Goal: Communication & Community: Share content

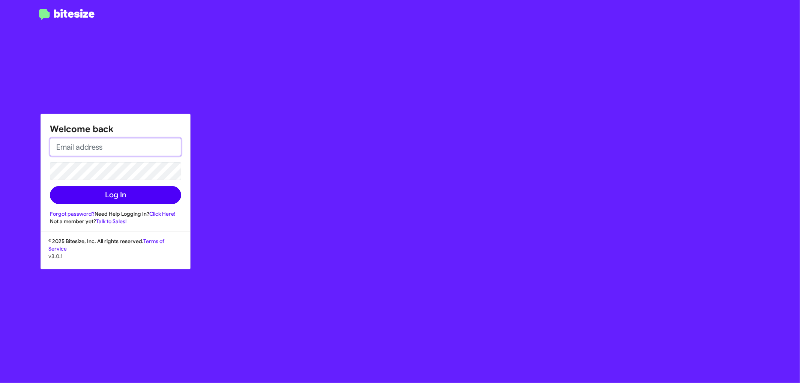
type input "[EMAIL_ADDRESS][DOMAIN_NAME]"
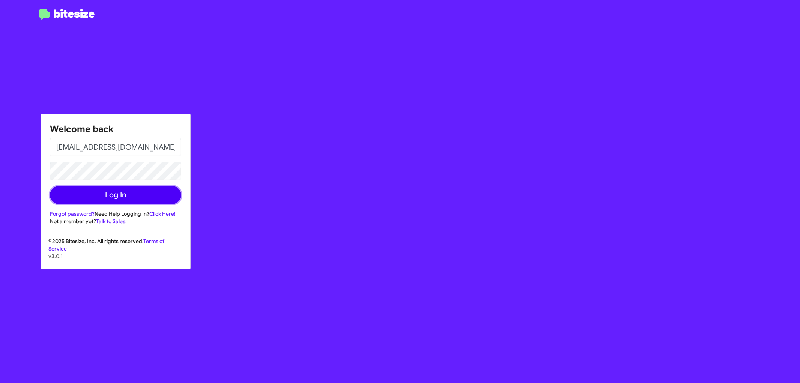
click at [126, 193] on button "Log In" at bounding box center [115, 195] width 131 height 18
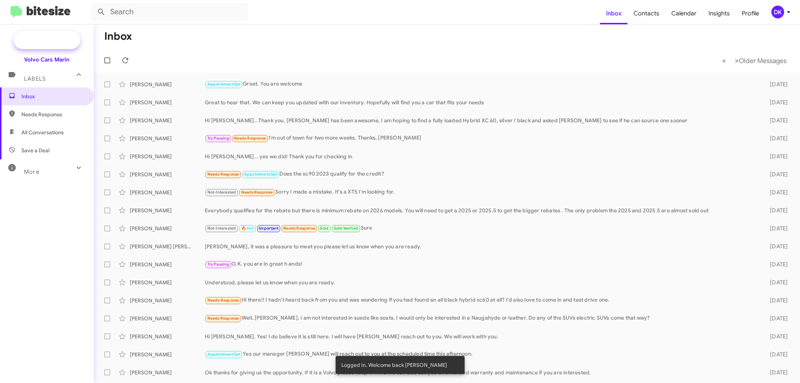
click at [65, 41] on span "New Campaign" at bounding box center [55, 40] width 38 height 8
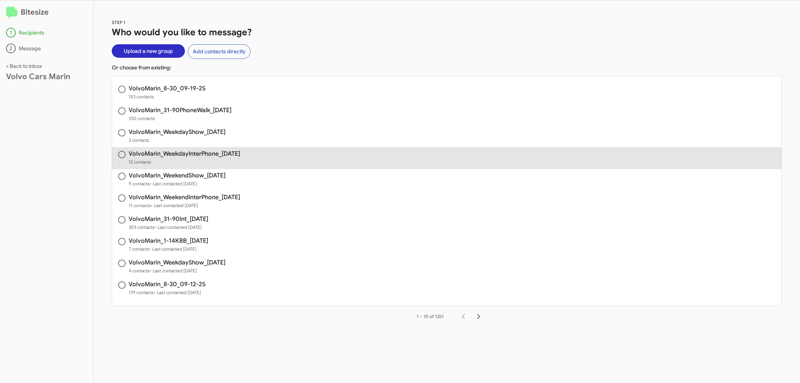
click at [212, 150] on span "VolvoMarin_WeekdayInterPhone_[DATE] 12 contacts" at bounding box center [447, 158] width 670 height 22
radio input "true"
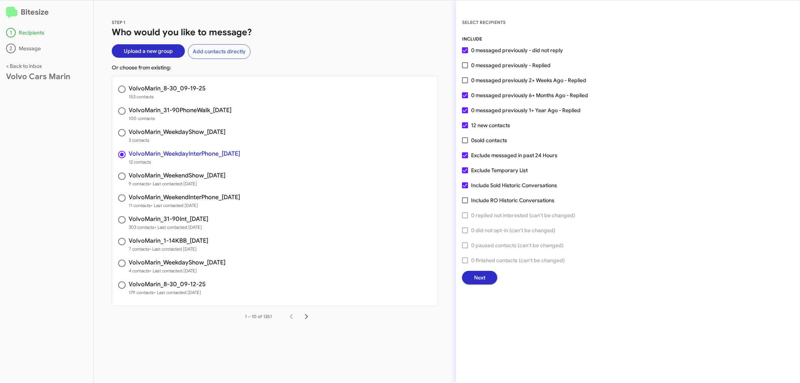
click at [484, 279] on span "Next" at bounding box center [479, 278] width 11 height 14
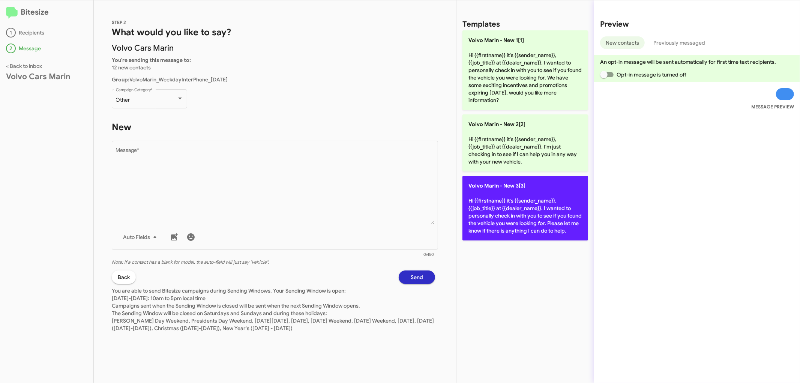
click at [512, 208] on p "Volvo [PERSON_NAME] - New 3[3] Hi {{firstname}} it's {{sender_name}}, {{job_tit…" at bounding box center [525, 208] width 126 height 65
type textarea "Hi {{firstname}} it's {{sender_name}}, {{job_title}} at {{dealer_name}}. I want…"
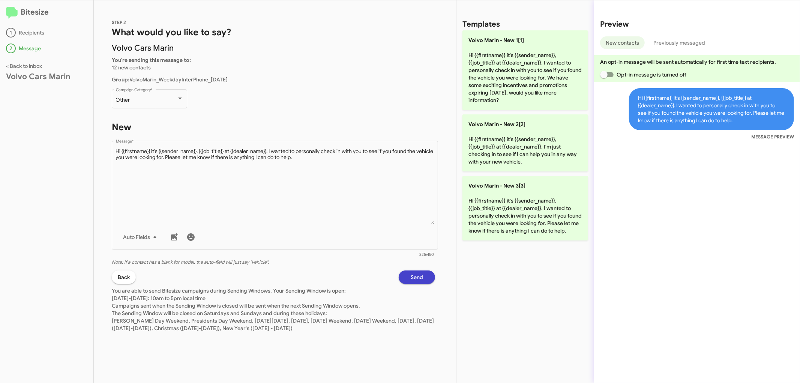
click at [415, 272] on span "Send" at bounding box center [417, 277] width 12 height 14
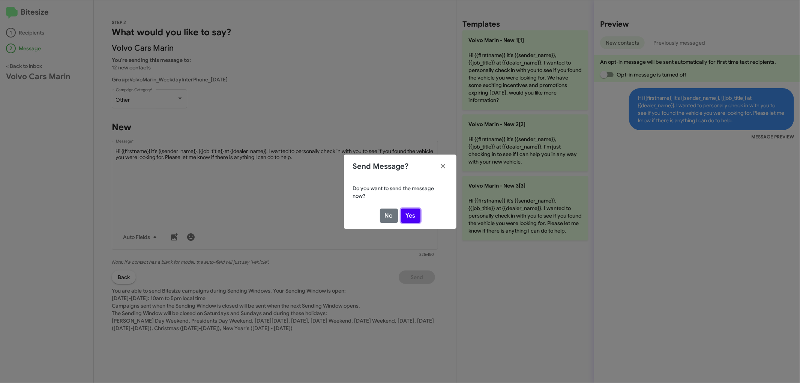
click at [415, 215] on button "Yes" at bounding box center [411, 216] width 20 height 14
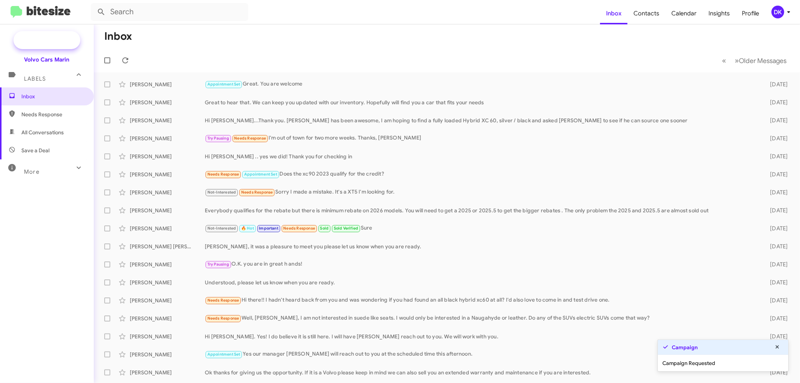
click at [64, 37] on span "New Campaign" at bounding box center [55, 40] width 38 height 8
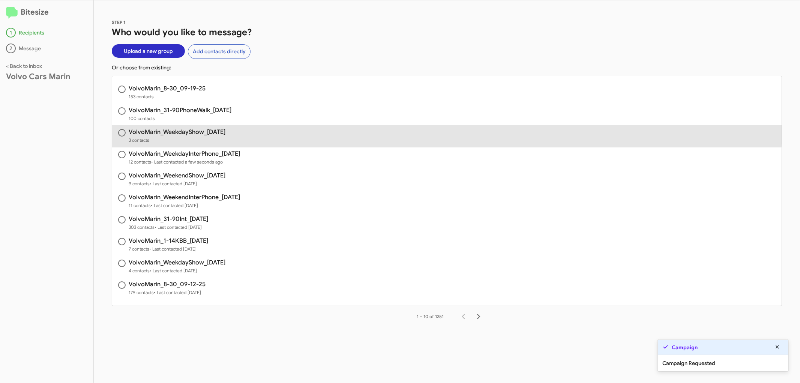
click at [200, 129] on h3 "VolvoMarin_WeekdayShow_[DATE]" at bounding box center [177, 132] width 97 height 6
radio input "true"
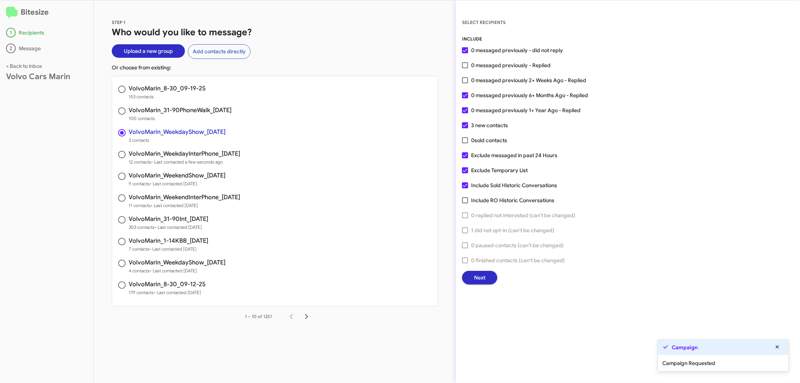
click at [481, 272] on span "Next" at bounding box center [479, 278] width 11 height 14
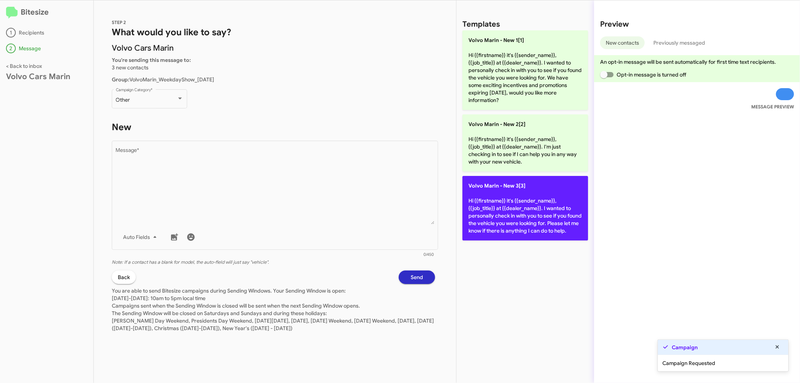
click at [507, 202] on p "Volvo [PERSON_NAME] - New 3[3] Hi {{firstname}} it's {{sender_name}}, {{job_tit…" at bounding box center [525, 208] width 126 height 65
type textarea "Hi {{firstname}} it's {{sender_name}}, {{job_title}} at {{dealer_name}}. I want…"
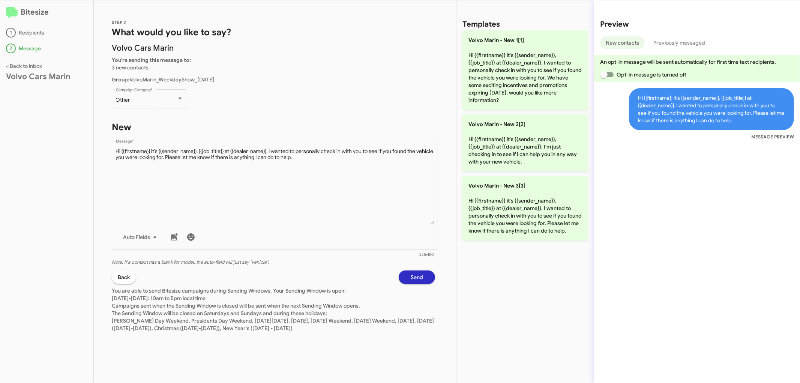
click at [418, 279] on span "Send" at bounding box center [417, 277] width 12 height 14
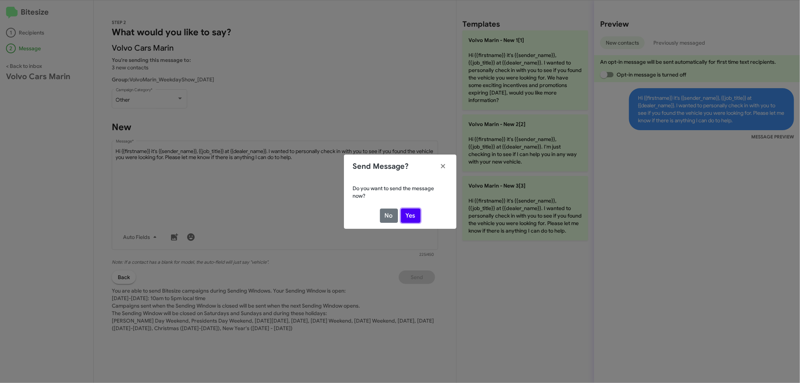
click at [410, 212] on button "Yes" at bounding box center [411, 216] width 20 height 14
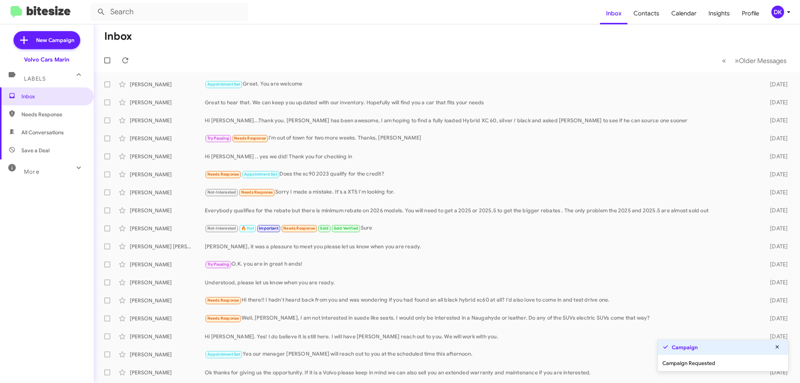
click at [47, 24] on mat-nav-list "New Campaign Volvo Cars Marin Labels Inbox Needs Response All Conversations Sav…" at bounding box center [47, 173] width 94 height 299
click at [48, 40] on span "New Campaign" at bounding box center [55, 40] width 38 height 8
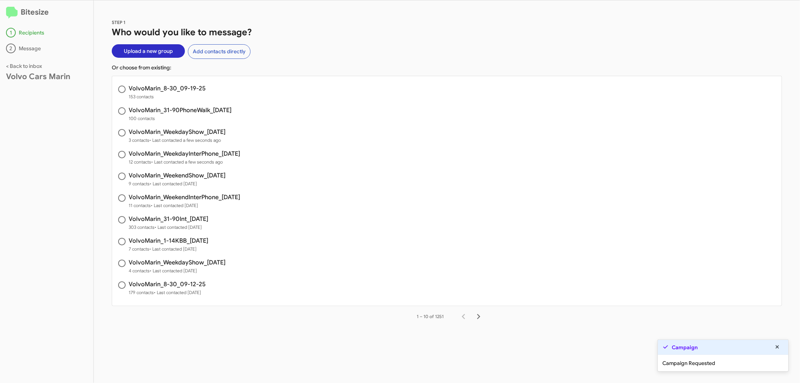
click at [205, 114] on div "VolvoMarin_31-90PhoneWalk_[DATE] 100 contacts" at bounding box center [180, 114] width 103 height 15
radio input "true"
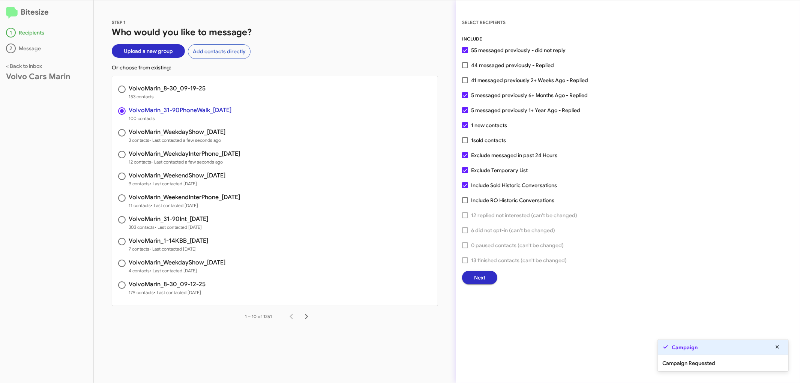
click at [493, 271] on button "Next" at bounding box center [479, 278] width 35 height 14
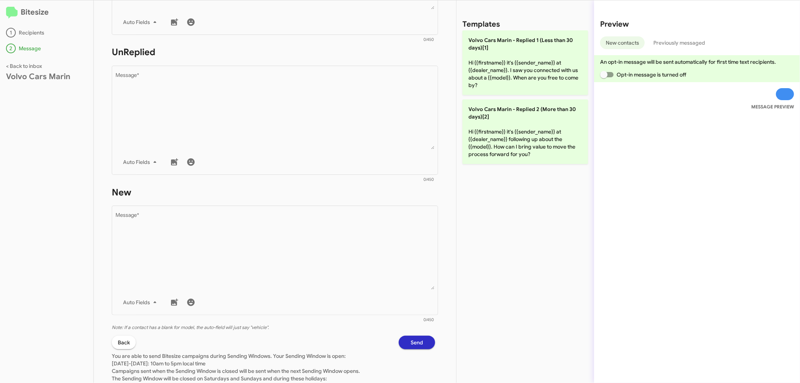
scroll to position [250, 0]
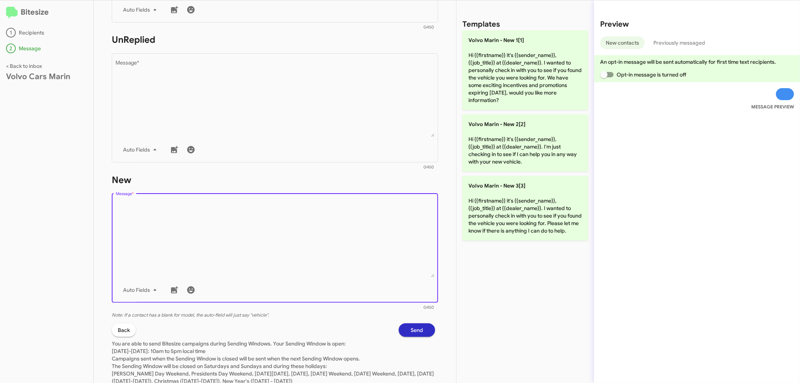
click at [216, 231] on textarea "Message *" at bounding box center [275, 239] width 318 height 77
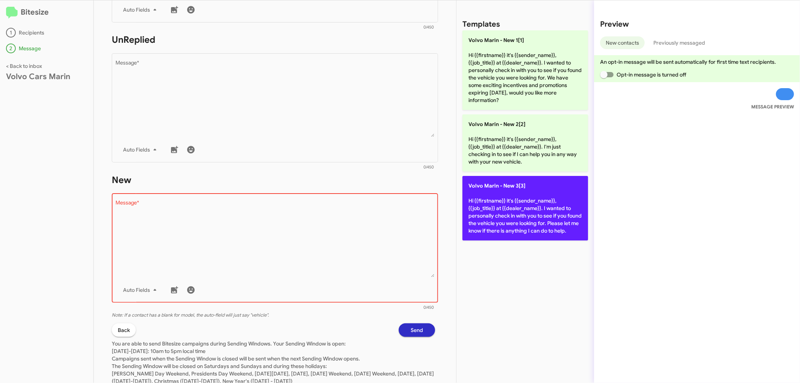
click at [488, 221] on p "Volvo [PERSON_NAME] - New 3[3] Hi {{firstname}} it's {{sender_name}}, {{job_tit…" at bounding box center [525, 208] width 126 height 65
type textarea "Hi {{firstname}} it's {{sender_name}}, {{job_title}} at {{dealer_name}}. I want…"
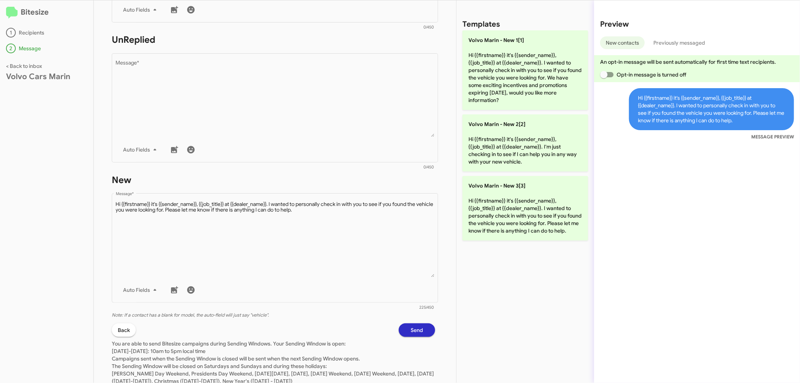
click at [411, 325] on span "Send" at bounding box center [417, 330] width 12 height 14
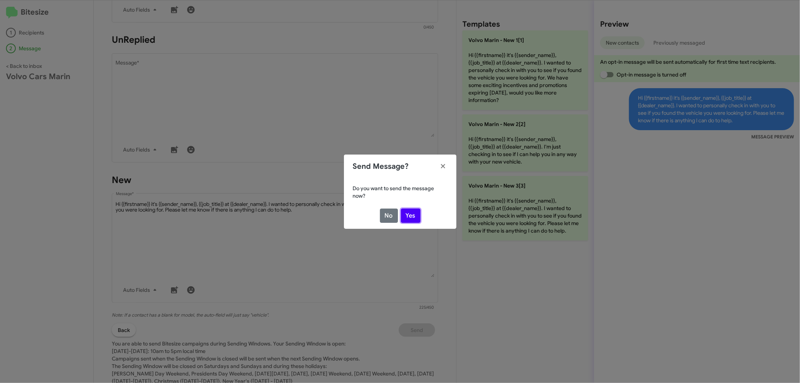
click at [413, 218] on button "Yes" at bounding box center [411, 216] width 20 height 14
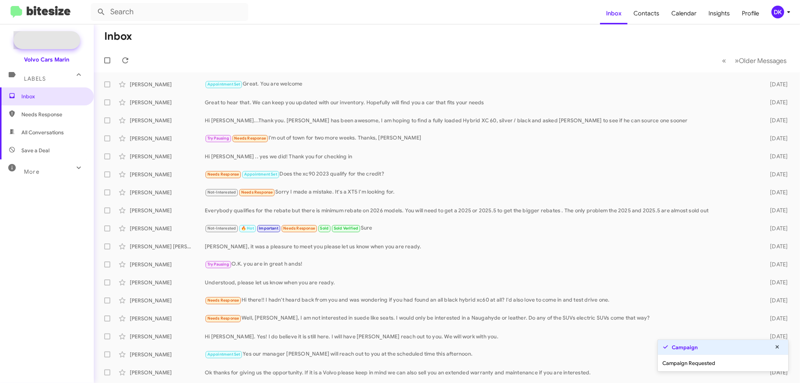
click at [63, 38] on span "New Campaign" at bounding box center [55, 40] width 38 height 8
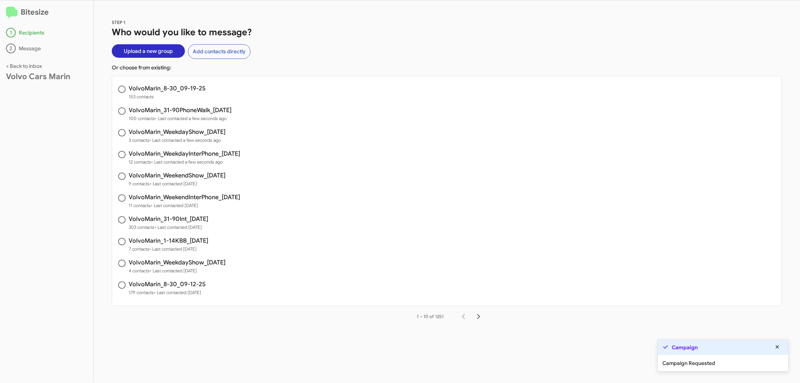
click at [177, 109] on h3 "VolvoMarin_31-90PhoneWalk_[DATE]" at bounding box center [180, 110] width 103 height 6
radio input "true"
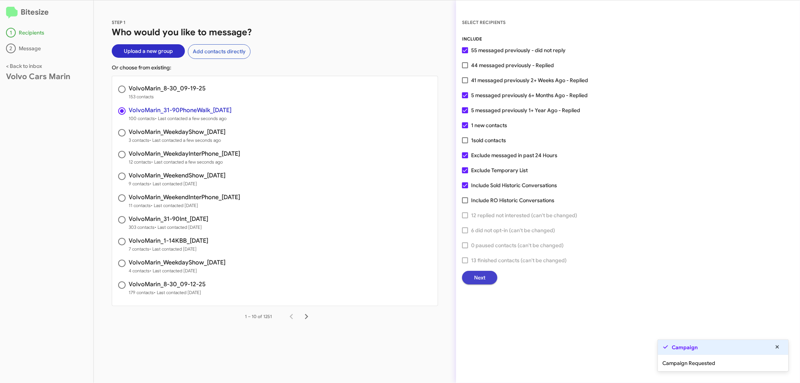
click at [476, 278] on span "Next" at bounding box center [479, 278] width 11 height 14
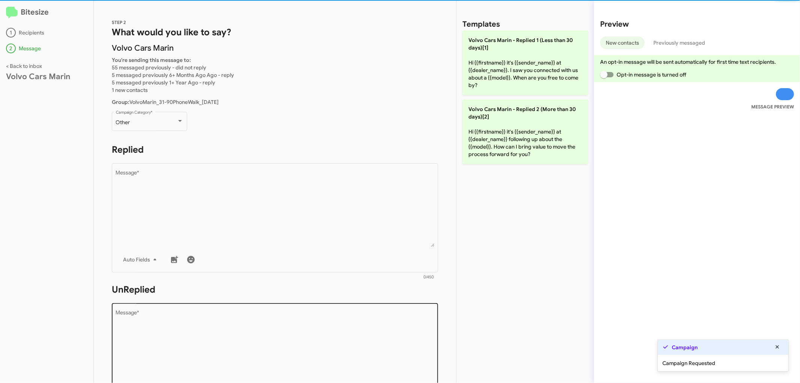
click at [248, 340] on textarea "Message *" at bounding box center [275, 348] width 318 height 77
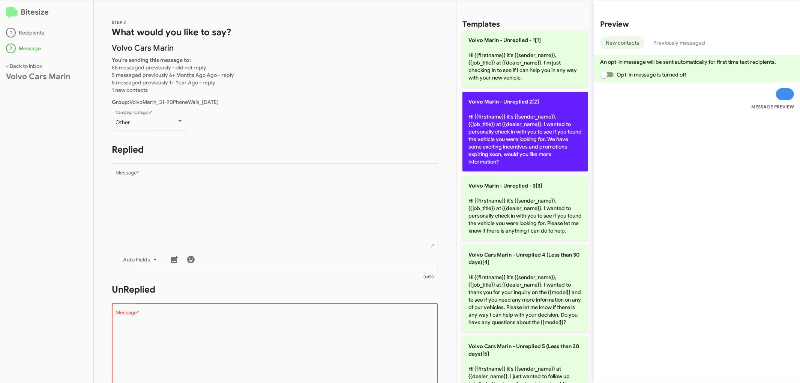
click at [547, 141] on p "Volvo Marin - Unreplied 2[2] Hi {{firstname}} it's {{sender_name}}, {{job_title…" at bounding box center [525, 132] width 126 height 80
type textarea "Hi {{firstname}} it's {{sender_name}}, {{job_title}} at {{dealer_name}}. I want…"
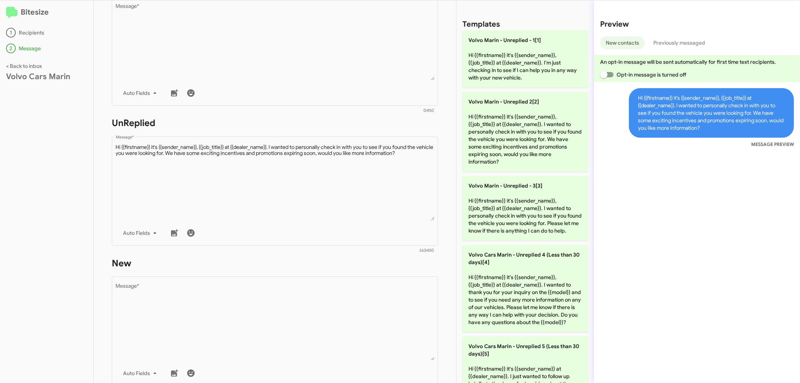
scroll to position [274, 0]
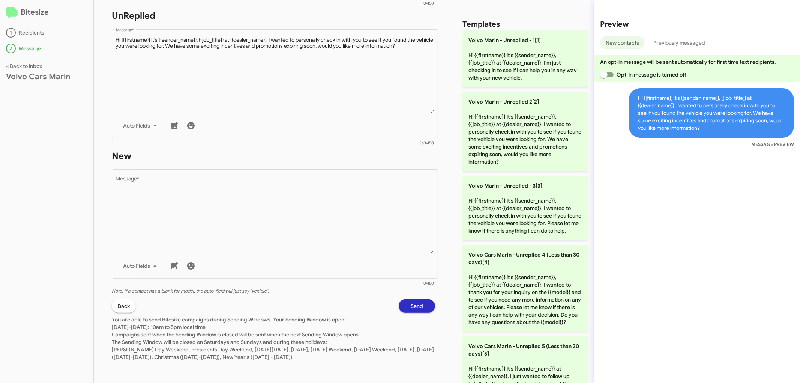
click at [414, 308] on span "Send" at bounding box center [417, 306] width 12 height 14
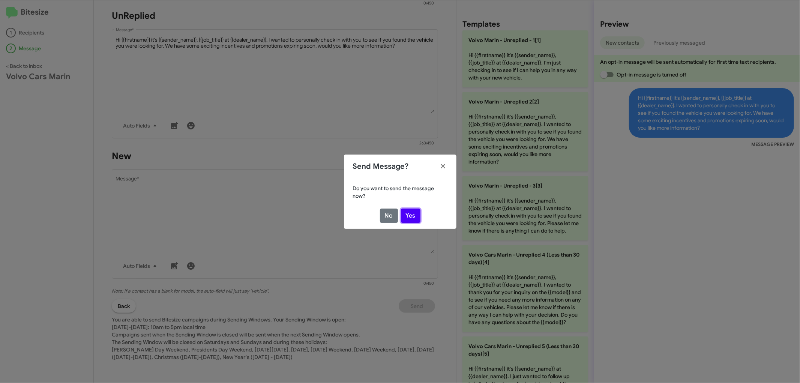
click at [415, 214] on button "Yes" at bounding box center [411, 216] width 20 height 14
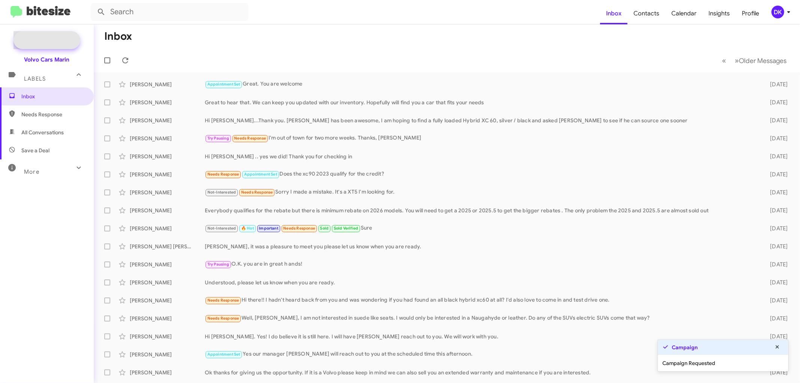
click at [54, 39] on span "New Campaign" at bounding box center [55, 40] width 38 height 8
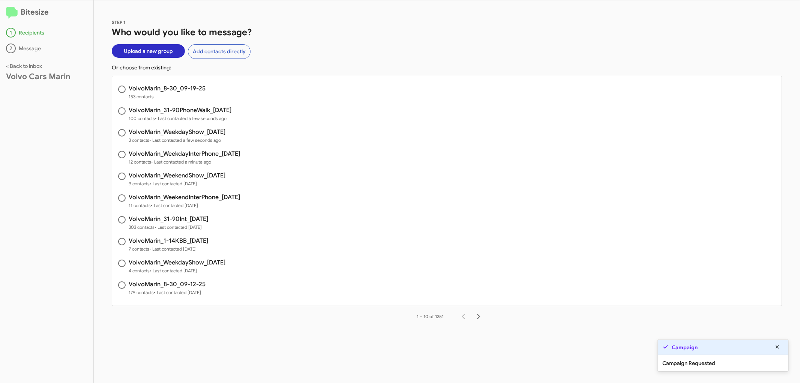
click at [159, 86] on h3 "VolvoMarin_8-30_09-19-25" at bounding box center [167, 89] width 77 height 6
radio input "true"
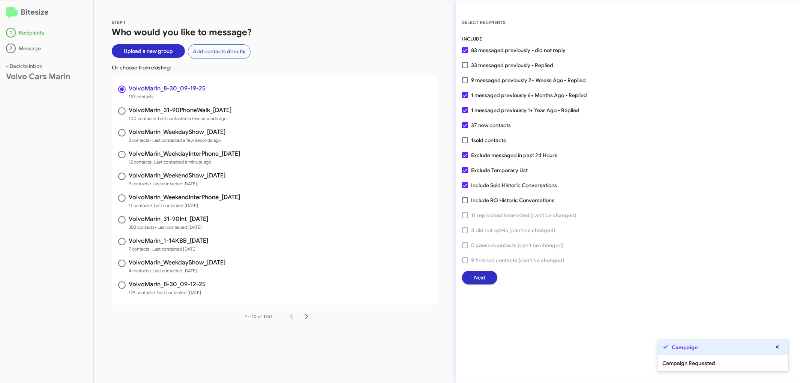
click at [486, 277] on button "Next" at bounding box center [479, 278] width 35 height 14
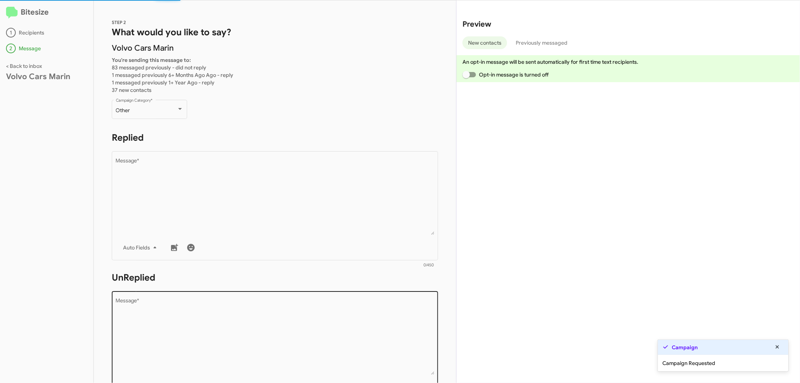
click at [228, 331] on textarea "Message *" at bounding box center [275, 336] width 318 height 77
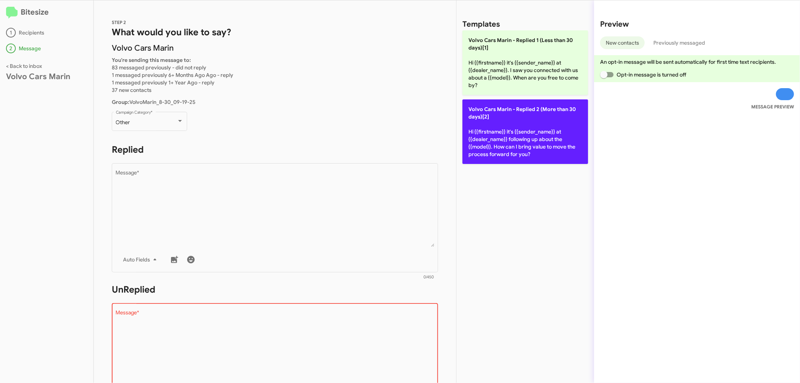
click at [527, 140] on p "Volvo Cars Marin - Replied 2 (More than 30 days)[2] Hi {{firstname}} it's {{sen…" at bounding box center [525, 131] width 126 height 65
type textarea "Hi {{firstname}} it's {{sender_name}} at {{dealer_name}} following up about the…"
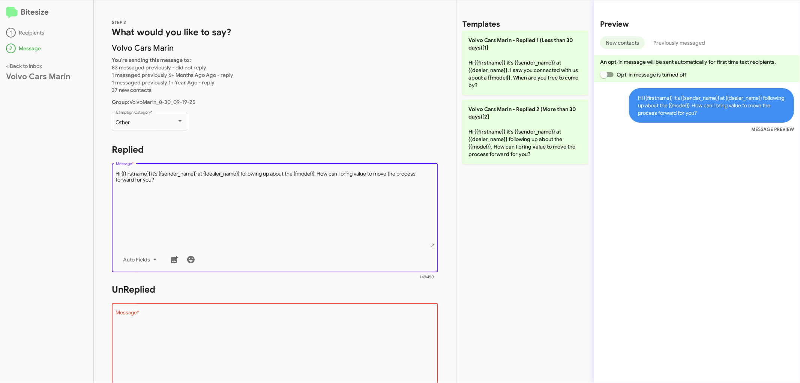
drag, startPoint x: 195, startPoint y: 189, endPoint x: 111, endPoint y: 175, distance: 85.3
click at [111, 175] on div "STEP 2 What would you like to say? Volvo Cars [PERSON_NAME] You're sending this…" at bounding box center [275, 191] width 362 height 383
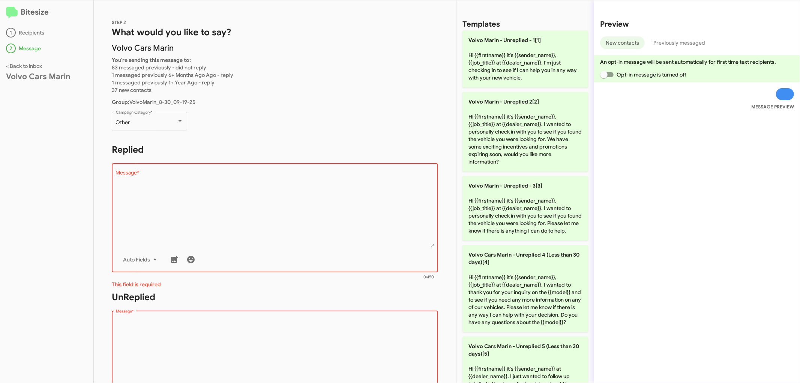
click at [202, 347] on textarea "Message *" at bounding box center [275, 356] width 318 height 77
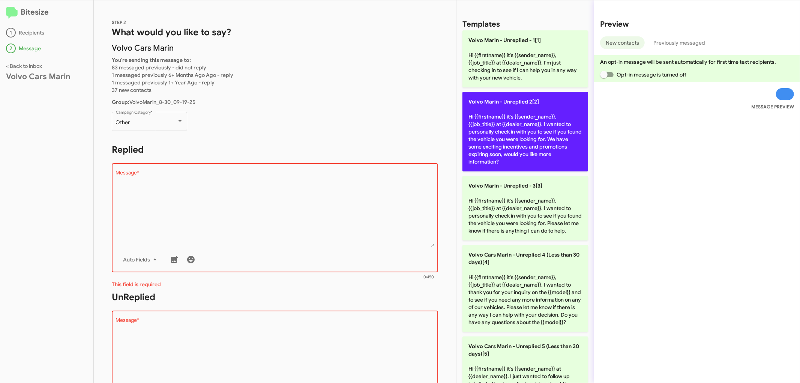
click at [513, 154] on p "Volvo Marin - Unreplied 2[2] Hi {{firstname}} it's {{sender_name}}, {{job_title…" at bounding box center [525, 132] width 126 height 80
type textarea "Hi {{firstname}} it's {{sender_name}}, {{job_title}} at {{dealer_name}}. I want…"
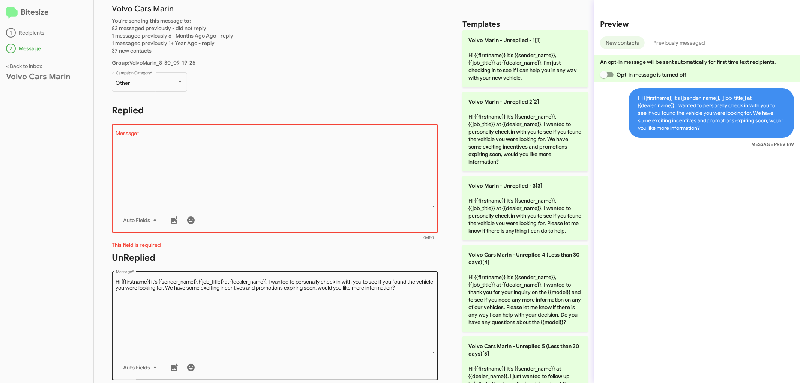
scroll to position [125, 0]
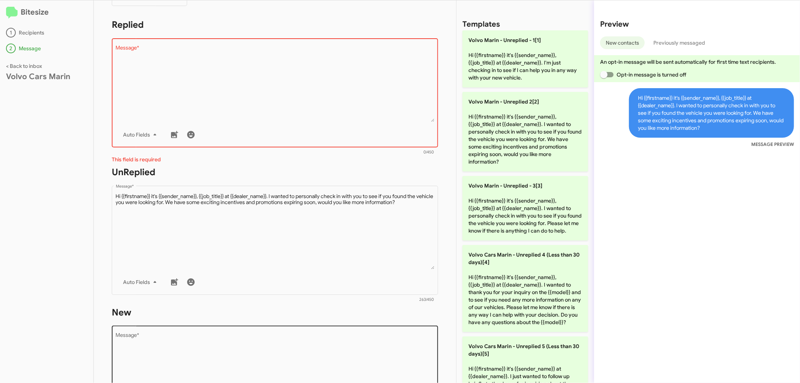
click at [289, 338] on textarea "Message *" at bounding box center [275, 371] width 318 height 77
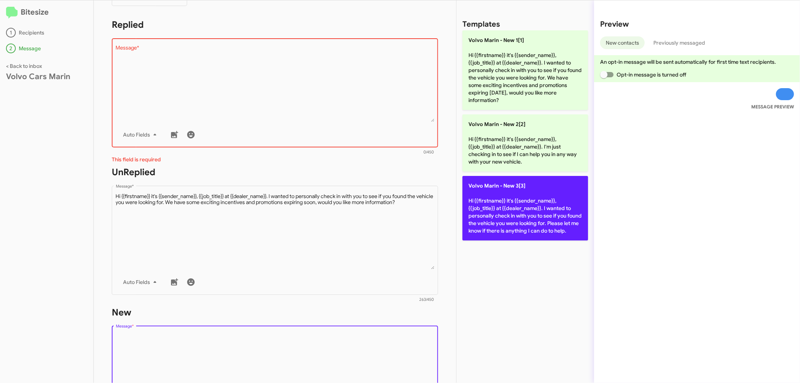
click at [519, 210] on p "Volvo [PERSON_NAME] - New 3[3] Hi {{firstname}} it's {{sender_name}}, {{job_tit…" at bounding box center [525, 208] width 126 height 65
type textarea "Hi {{firstname}} it's {{sender_name}}, {{job_title}} at {{dealer_name}}. I want…"
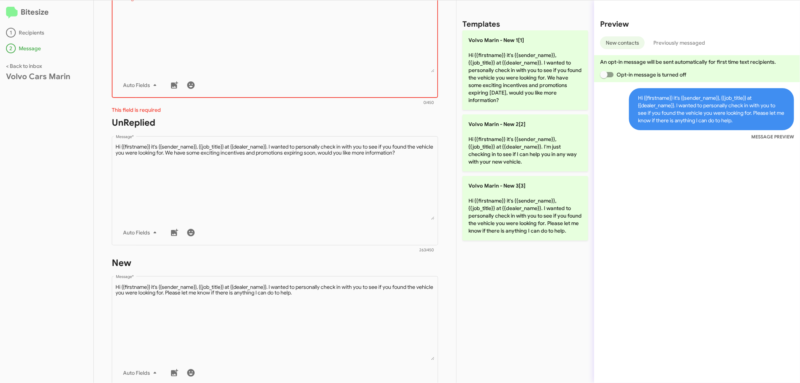
scroll to position [281, 0]
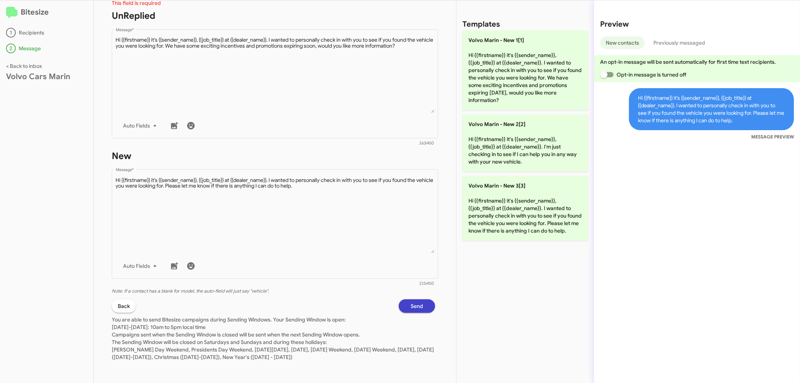
click at [416, 307] on span "Send" at bounding box center [417, 306] width 12 height 14
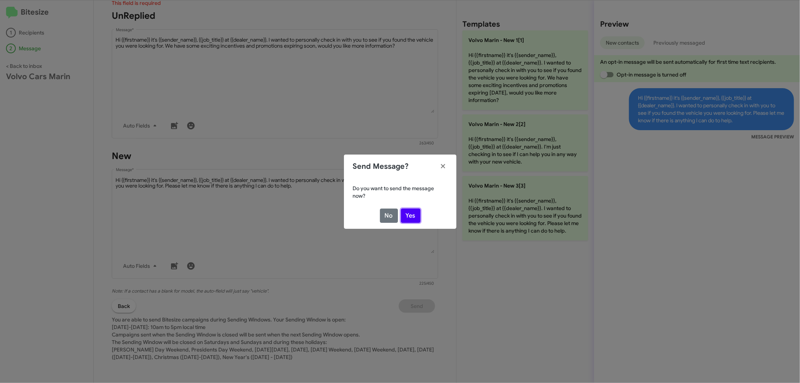
click at [411, 212] on button "Yes" at bounding box center [411, 216] width 20 height 14
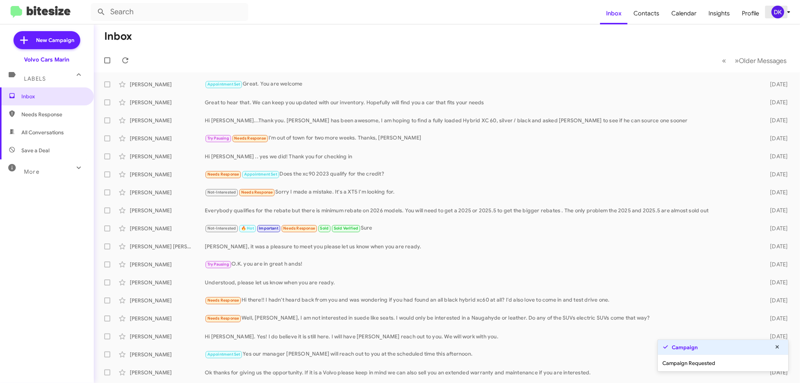
click at [782, 12] on div "DK" at bounding box center [778, 12] width 13 height 13
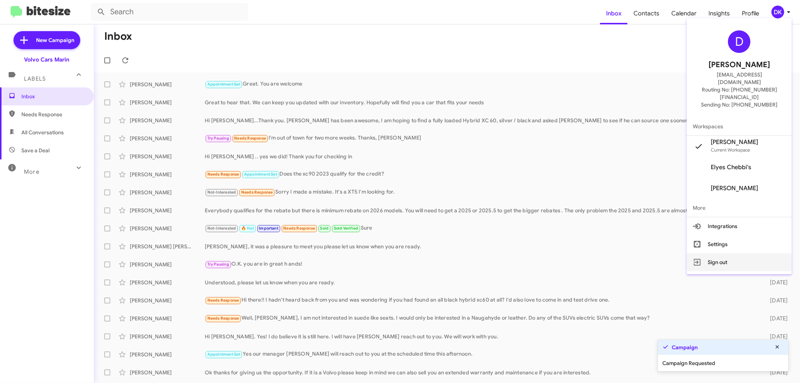
click at [734, 253] on button "Sign out" at bounding box center [739, 262] width 105 height 18
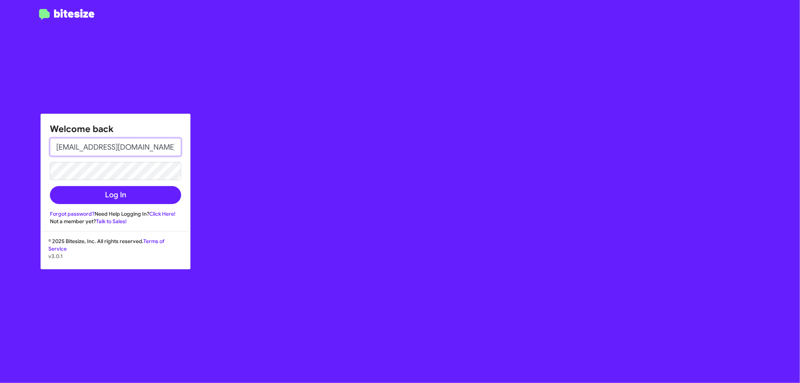
click at [165, 148] on input "[EMAIL_ADDRESS][DOMAIN_NAME]" at bounding box center [115, 147] width 131 height 18
type input "[EMAIL_ADDRESS][DOMAIN_NAME]"
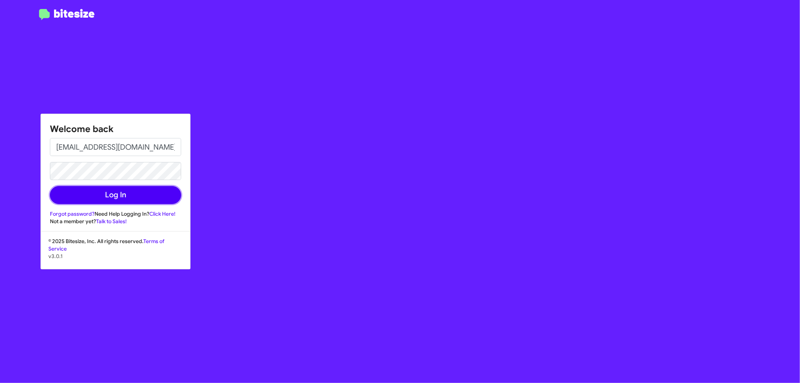
click at [164, 194] on button "Log In" at bounding box center [115, 195] width 131 height 18
